Goal: Navigation & Orientation: Find specific page/section

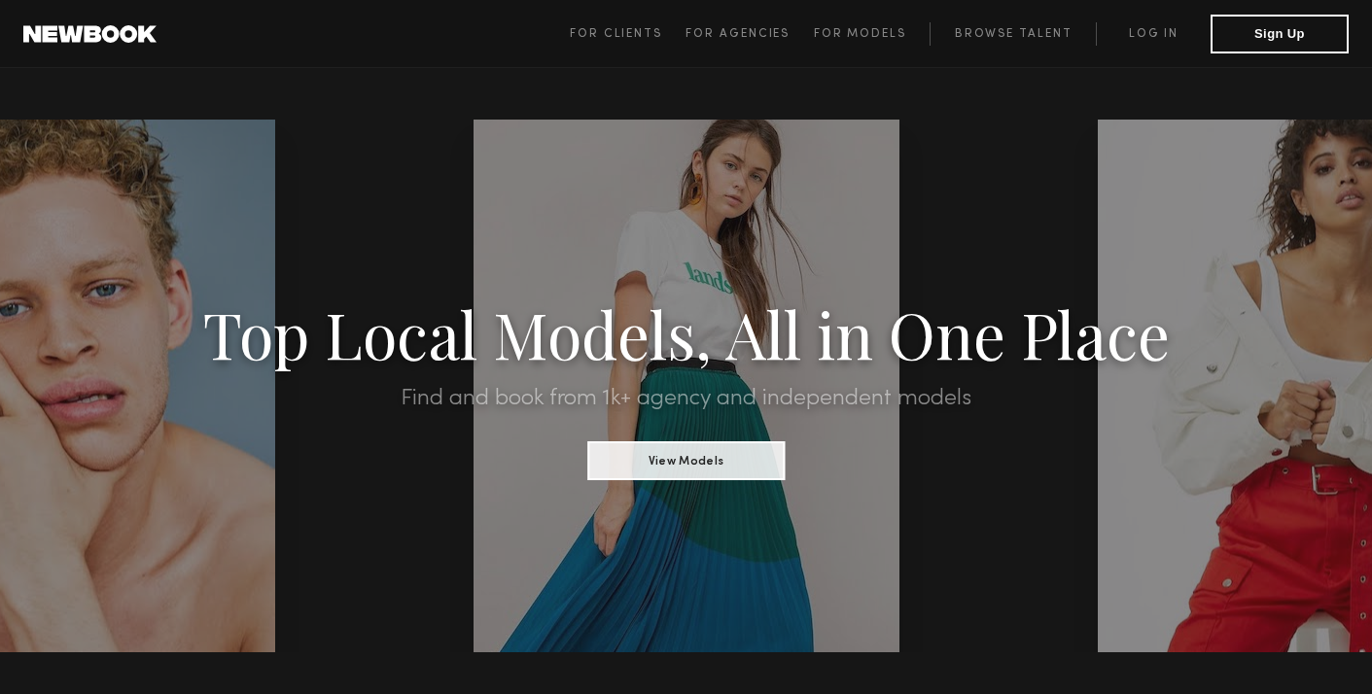
click at [1158, 20] on span "For Clients For Agencies For Models Browse Talent Log in Sign Up" at bounding box center [959, 34] width 779 height 39
click at [1158, 28] on link "Log in" at bounding box center [1153, 33] width 115 height 23
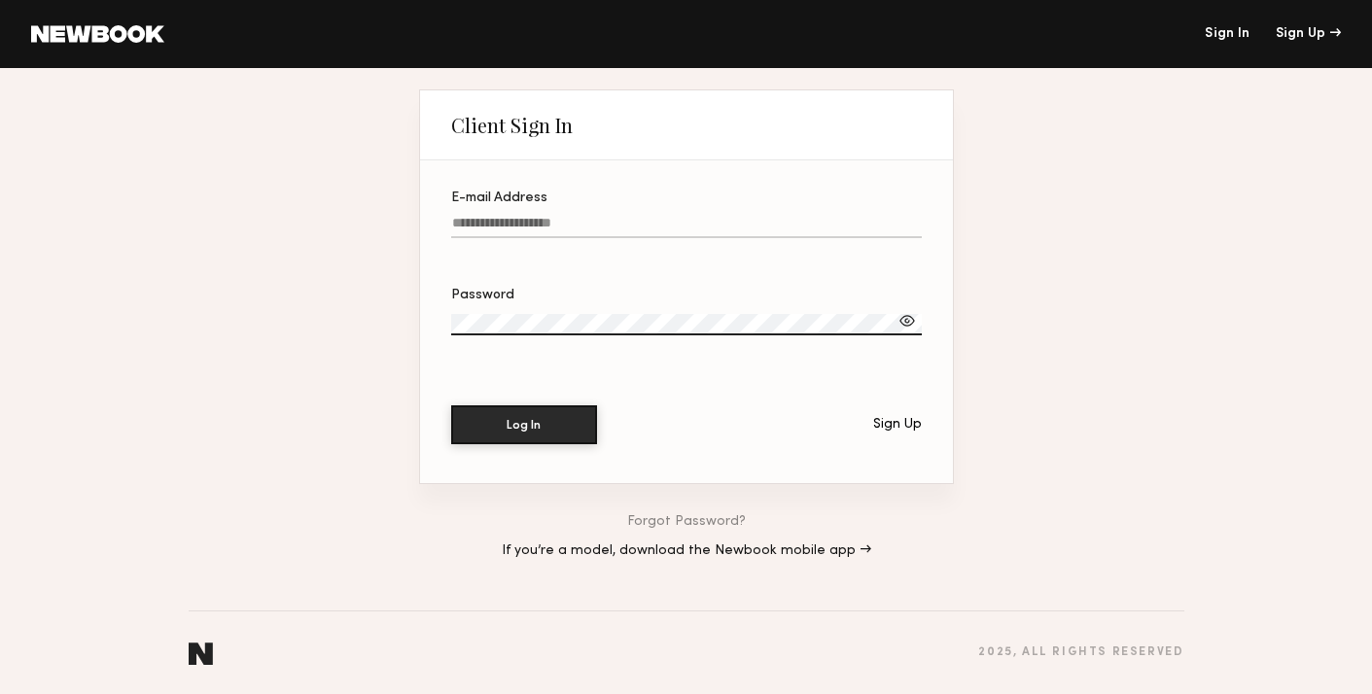
click at [770, 226] on input "E-mail Address" at bounding box center [686, 227] width 470 height 22
click at [652, 211] on label "E-mail Address Required" at bounding box center [686, 224] width 470 height 66
click at [652, 216] on input "E-mail Address Required" at bounding box center [686, 227] width 470 height 22
click at [592, 226] on input "E-mail Address Required" at bounding box center [686, 227] width 470 height 22
type input "**********"
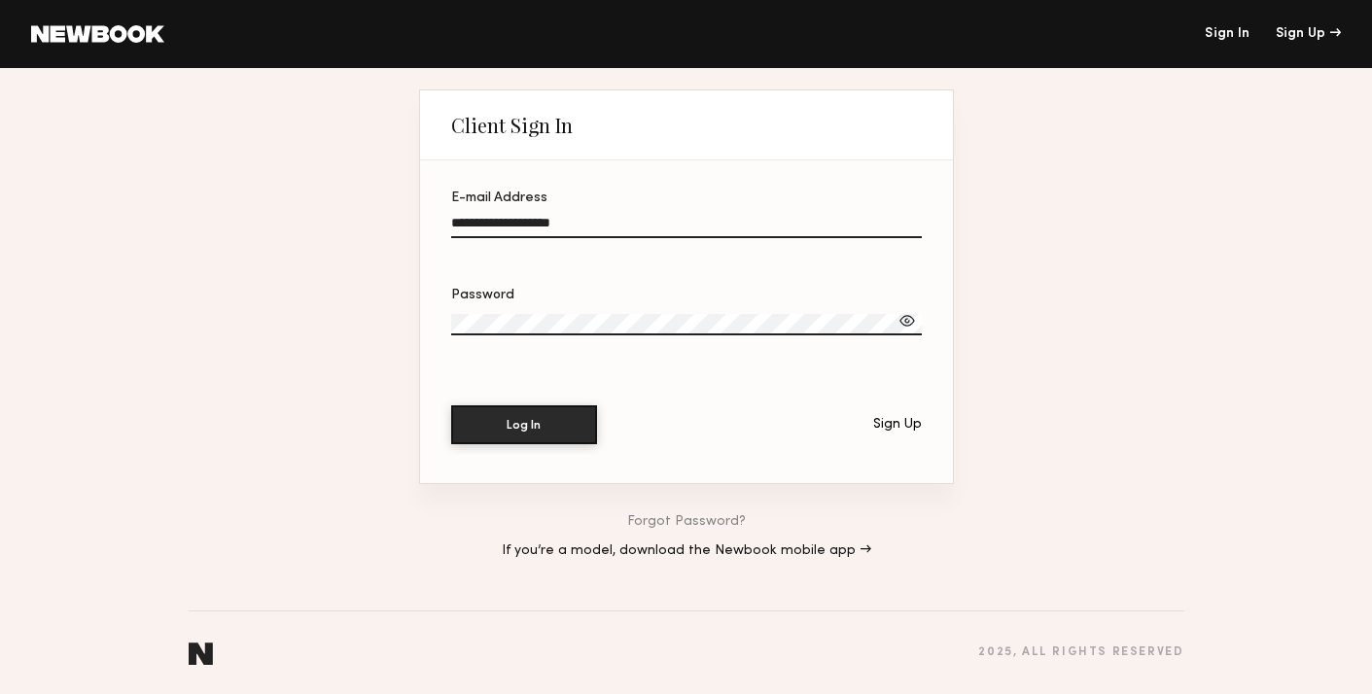
click at [451, 405] on button "Log In" at bounding box center [524, 424] width 146 height 39
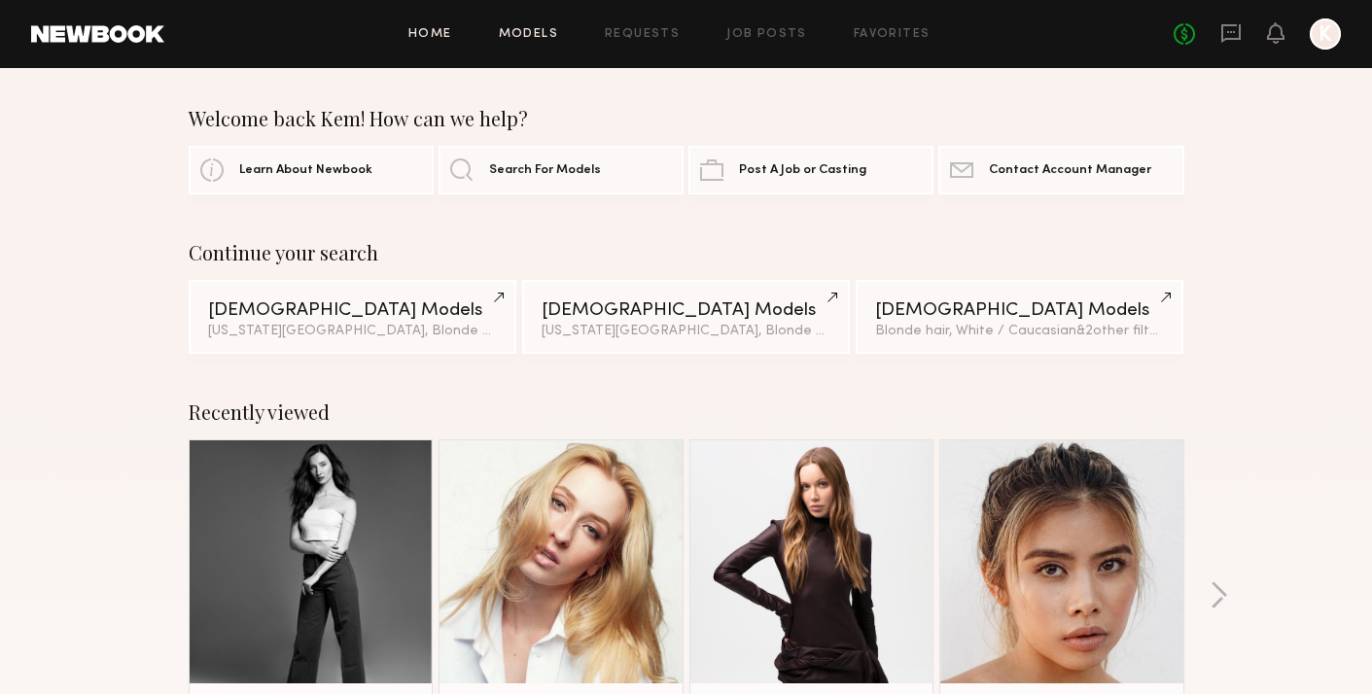
click at [528, 30] on link "Models" at bounding box center [528, 34] width 59 height 13
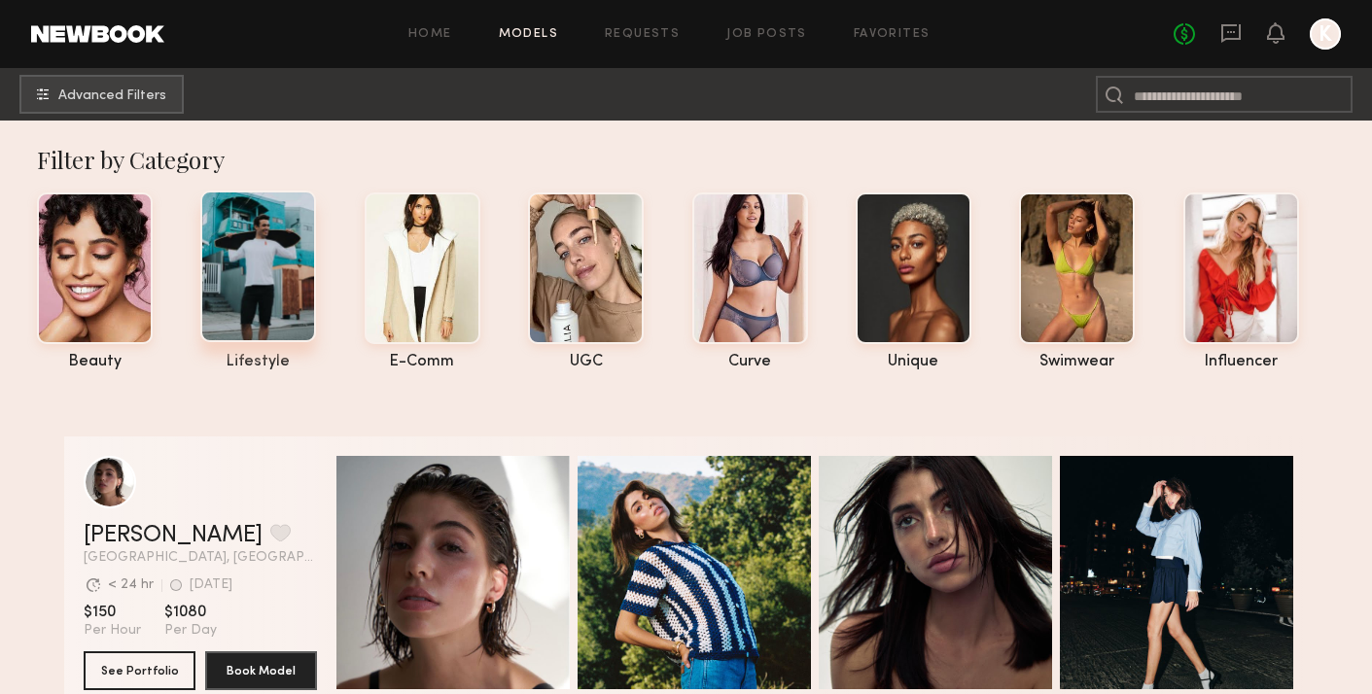
click at [265, 298] on div at bounding box center [258, 267] width 116 height 152
